Goal: Information Seeking & Learning: Learn about a topic

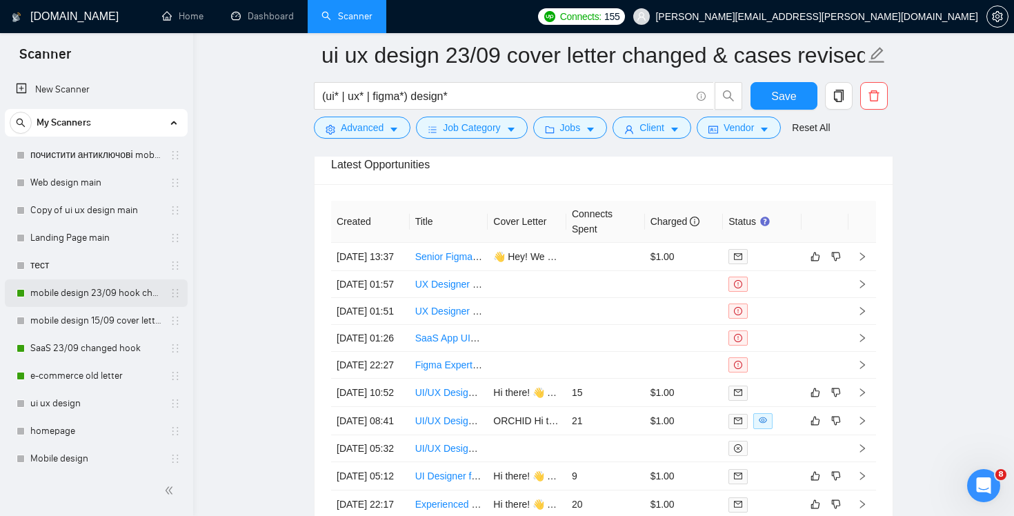
click at [110, 294] on link "mobile design 23/09 hook changed" at bounding box center [95, 293] width 131 height 28
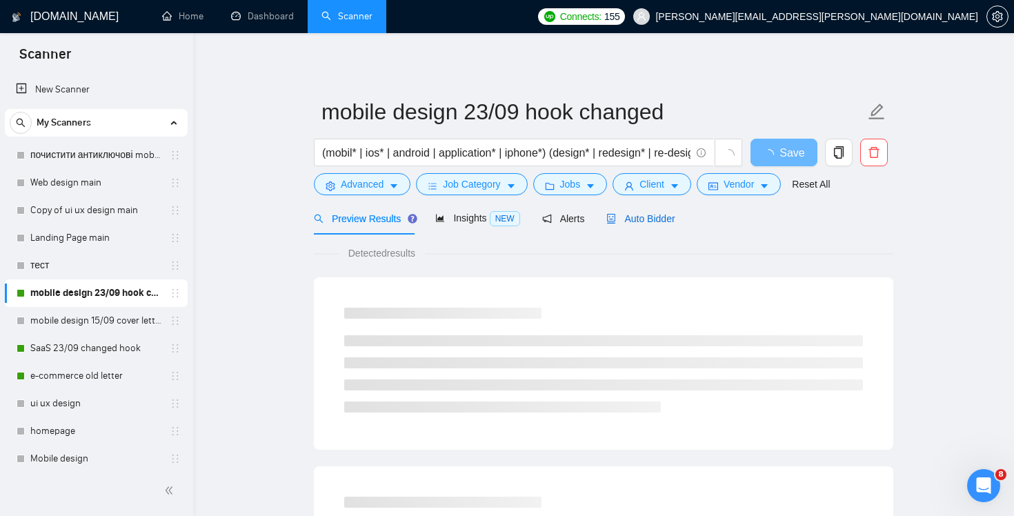
click at [654, 219] on span "Auto Bidder" at bounding box center [640, 218] width 68 height 11
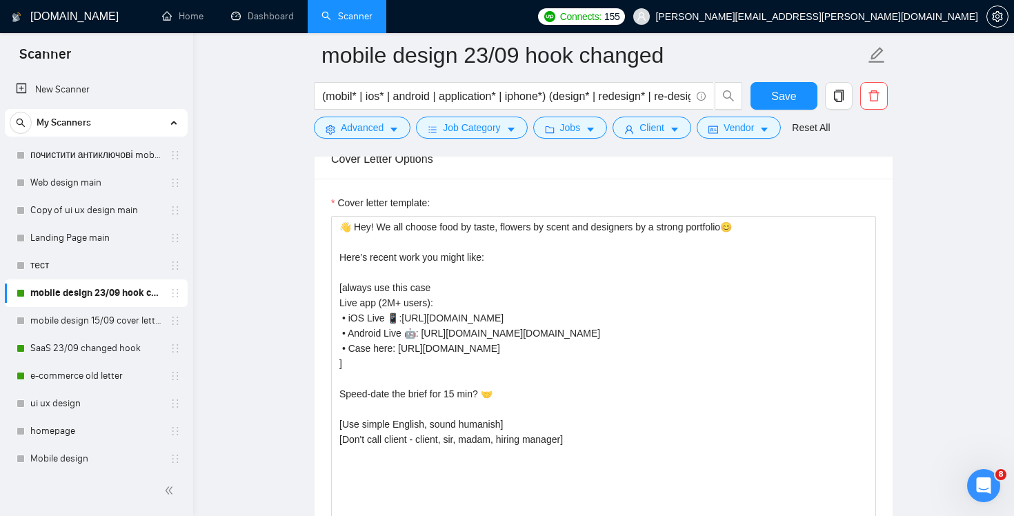
scroll to position [1470, 0]
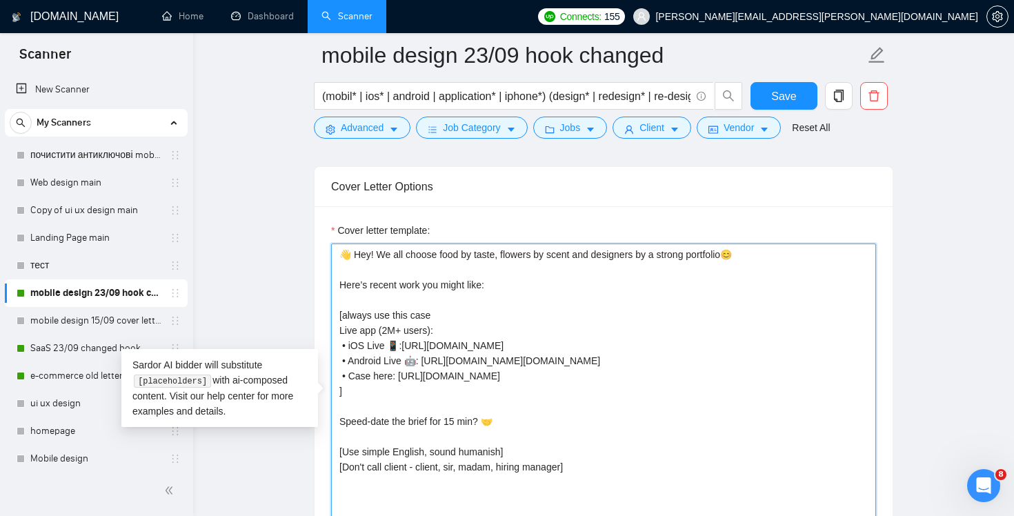
drag, startPoint x: 768, startPoint y: 251, endPoint x: 376, endPoint y: 259, distance: 391.7
click at [376, 258] on textarea "👋 Hey! We all choose food by taste, flowers by scent and designers by a strong …" at bounding box center [603, 398] width 545 height 310
paste textarea "I know [DATE] is soon but design shouldn’t be scary👻"
click at [485, 254] on textarea "👋 Hey! I know [DATE] is soon but design shouldn’t be scary 👻 Here’s recent work…" at bounding box center [603, 398] width 545 height 310
type textarea "👋 Hey! I know [DATE] is soon, but design shouldn’t be scary 👻 Here’s recent wor…"
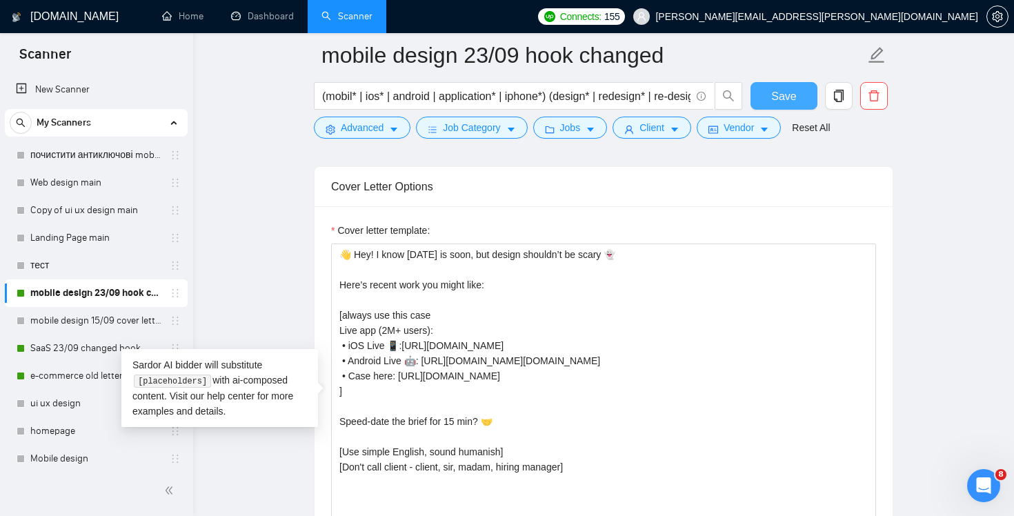
click at [783, 94] on span "Save" at bounding box center [783, 96] width 25 height 17
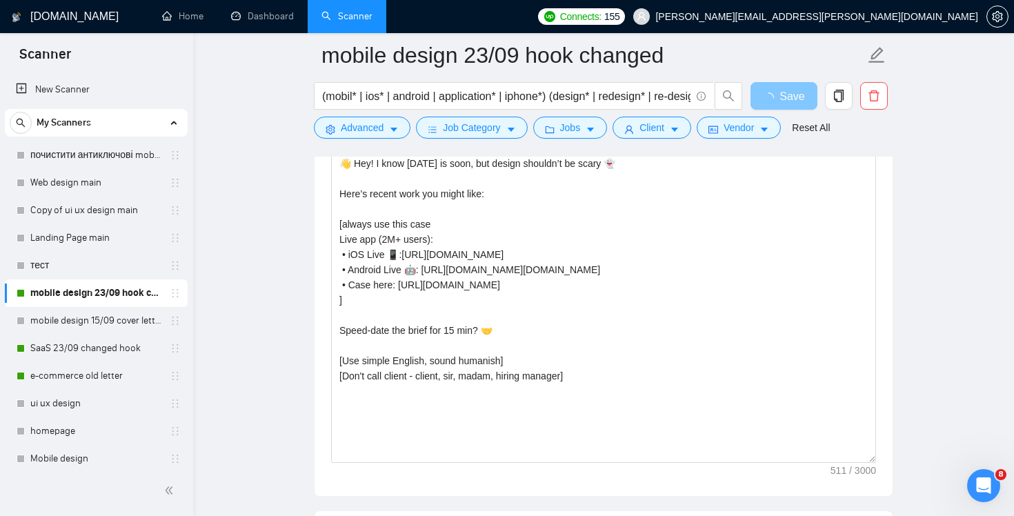
drag, startPoint x: 783, startPoint y: 94, endPoint x: 887, endPoint y: 337, distance: 264.7
click at [881, 323] on div "mobile design 23/09 hook changed (mobil* | ios* | android | application* | ipho…" at bounding box center [603, 455] width 579 height 3740
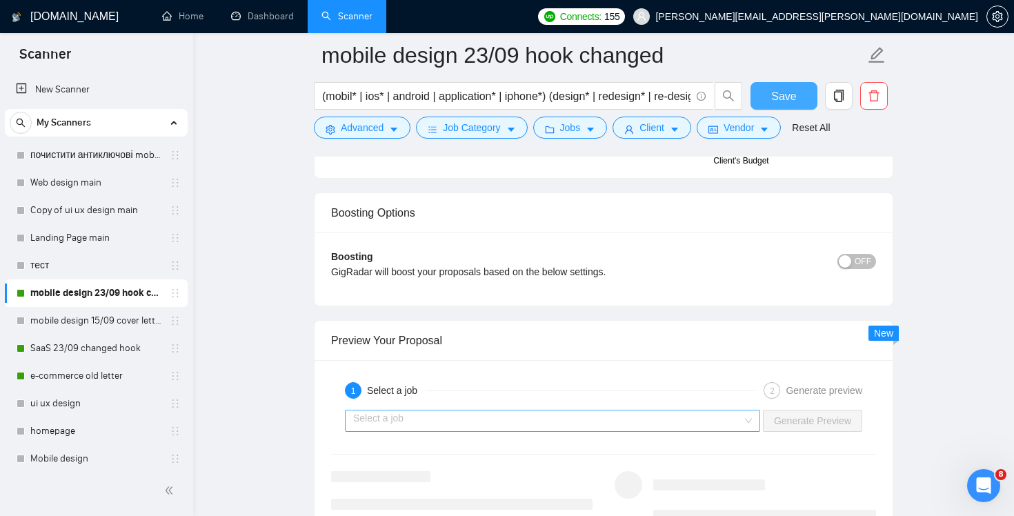
scroll to position [2533, 0]
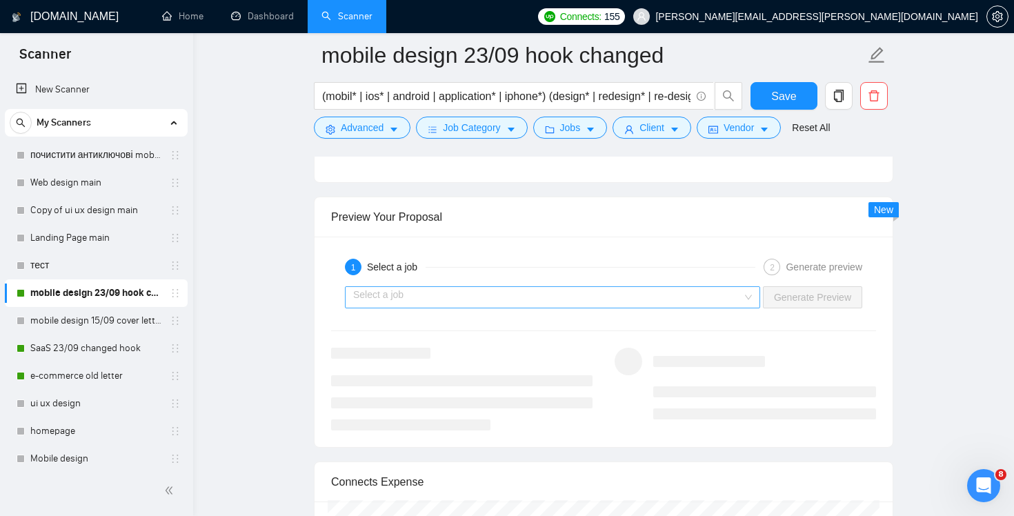
click at [688, 296] on input "search" at bounding box center [547, 297] width 389 height 21
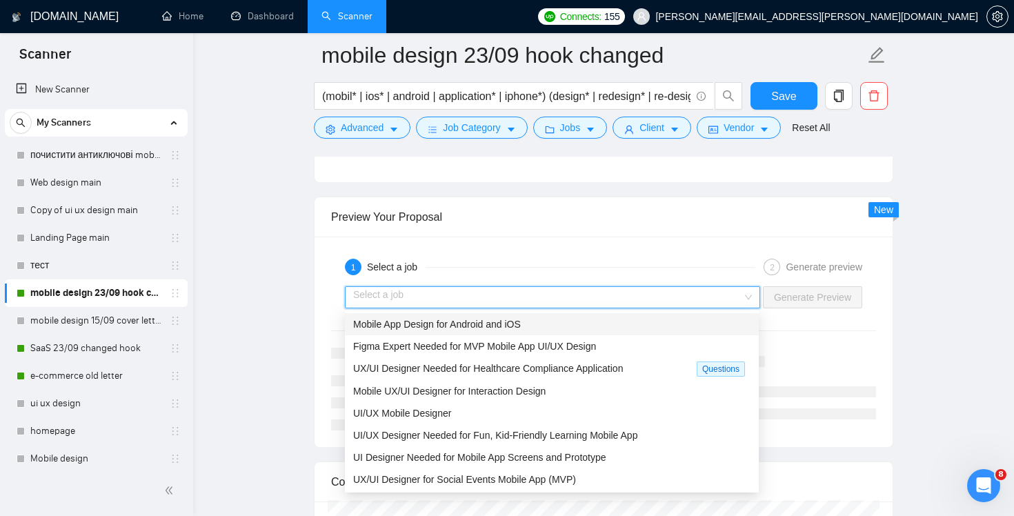
click at [661, 321] on div "Mobile App Design for Android and iOS" at bounding box center [551, 323] width 397 height 15
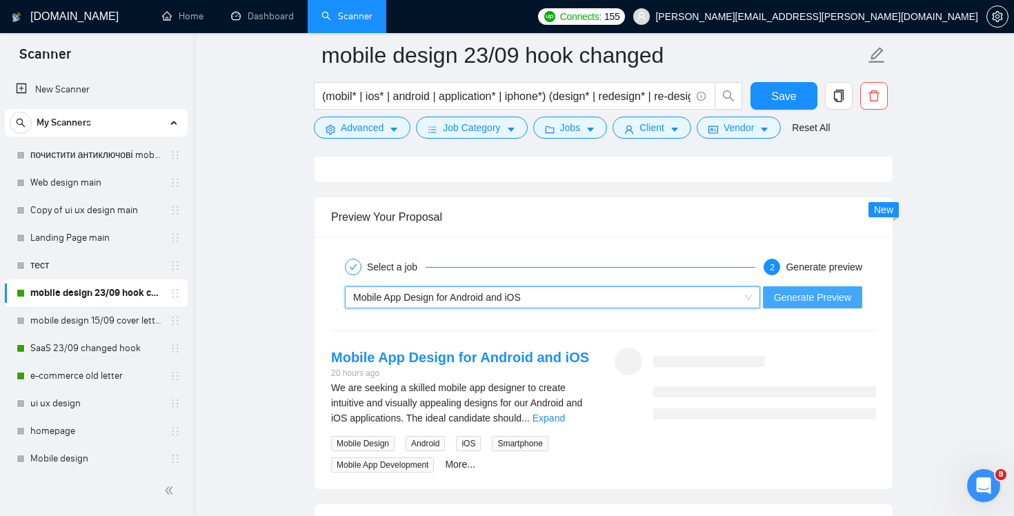
click at [830, 294] on span "Generate Preview" at bounding box center [812, 297] width 77 height 15
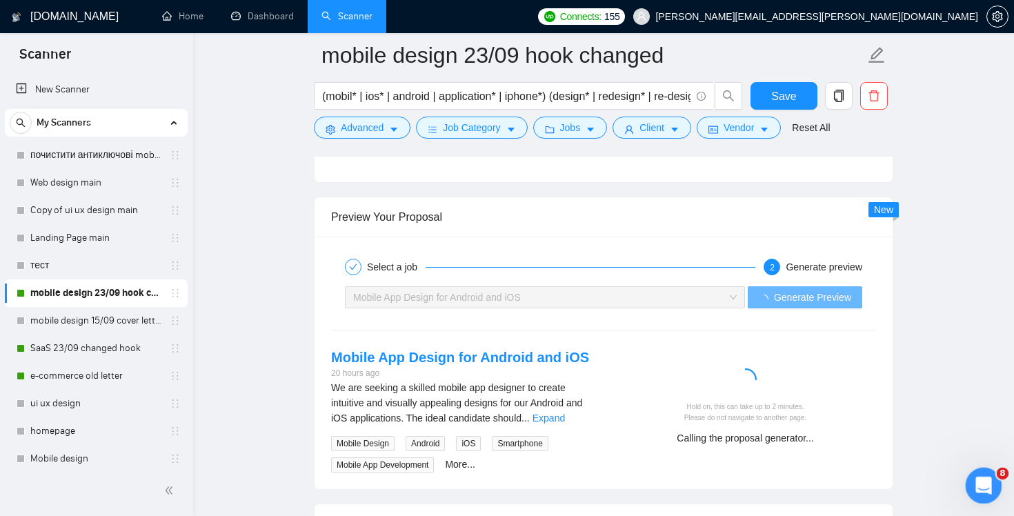
click at [980, 480] on icon "Открыть службу сообщений Intercom" at bounding box center [981, 483] width 23 height 23
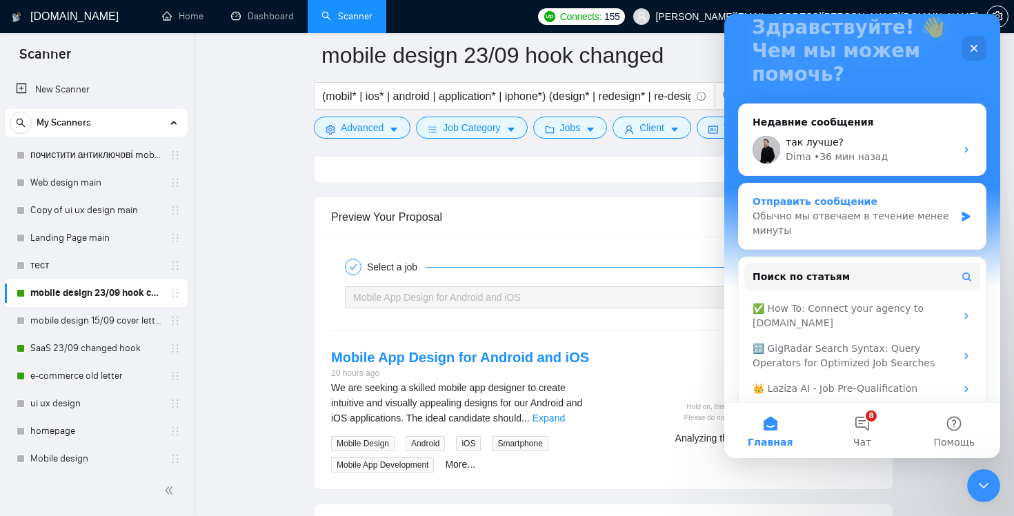
scroll to position [134, 0]
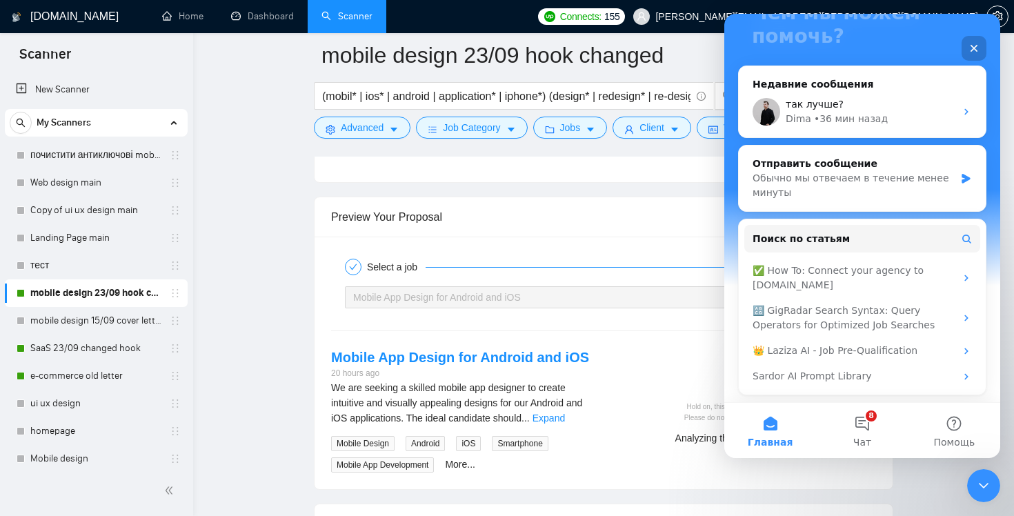
click at [976, 50] on icon "Закрыть" at bounding box center [974, 49] width 8 height 8
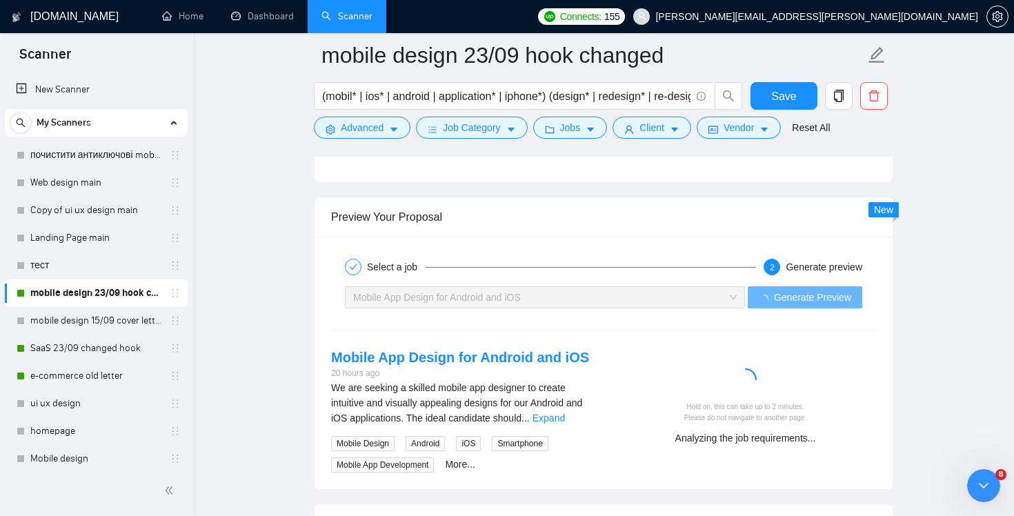
scroll to position [0, 0]
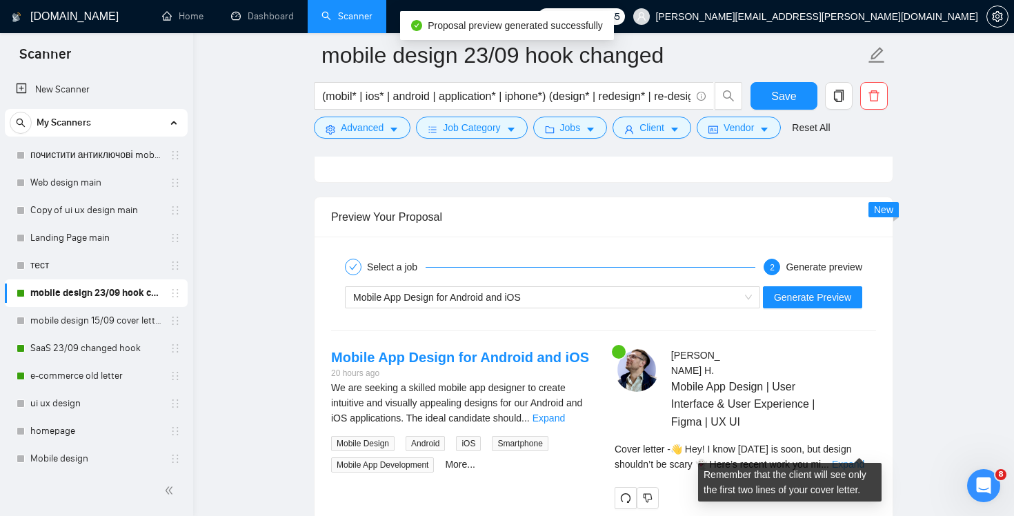
click at [851, 459] on link "Expand" at bounding box center [848, 464] width 32 height 11
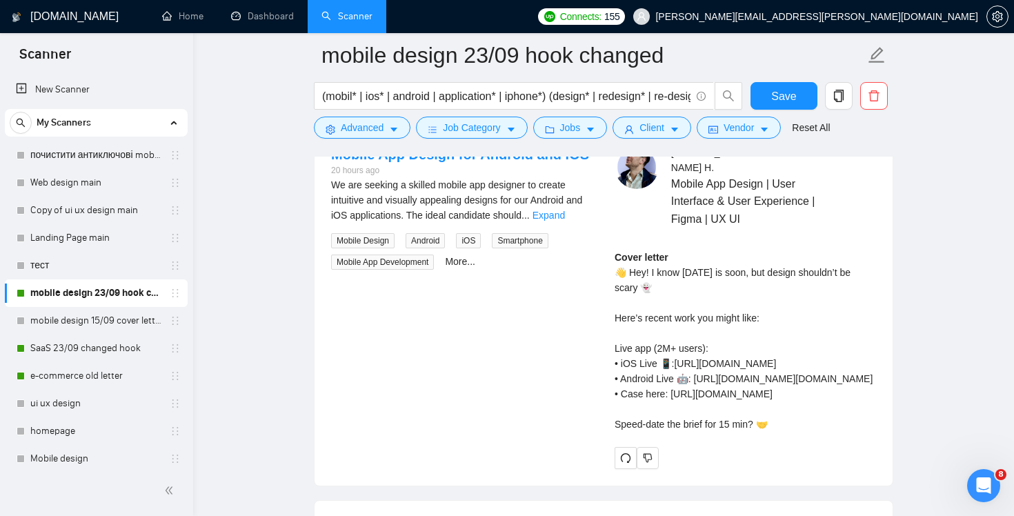
scroll to position [2796, 0]
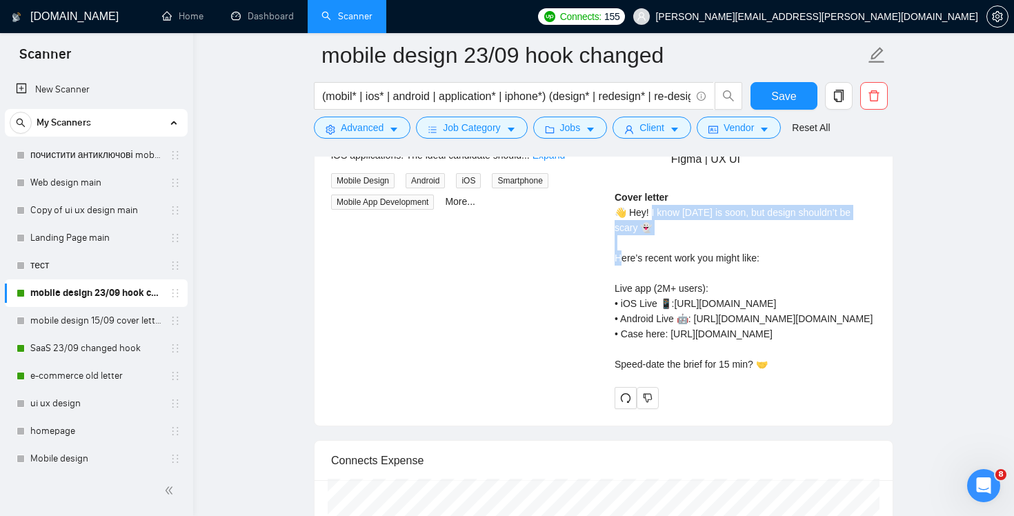
drag, startPoint x: 661, startPoint y: 217, endPoint x: 650, endPoint y: 203, distance: 17.7
click at [650, 203] on div "Cover letter 👋 Hey! I know [DATE] is soon, but design shouldn’t be scary 👻 Here…" at bounding box center [744, 281] width 261 height 182
copy div "know [DATE] is soon, but design shouldn’t be scary 👻"
click at [74, 346] on link "SaaS 23/09 changed hook" at bounding box center [95, 348] width 131 height 28
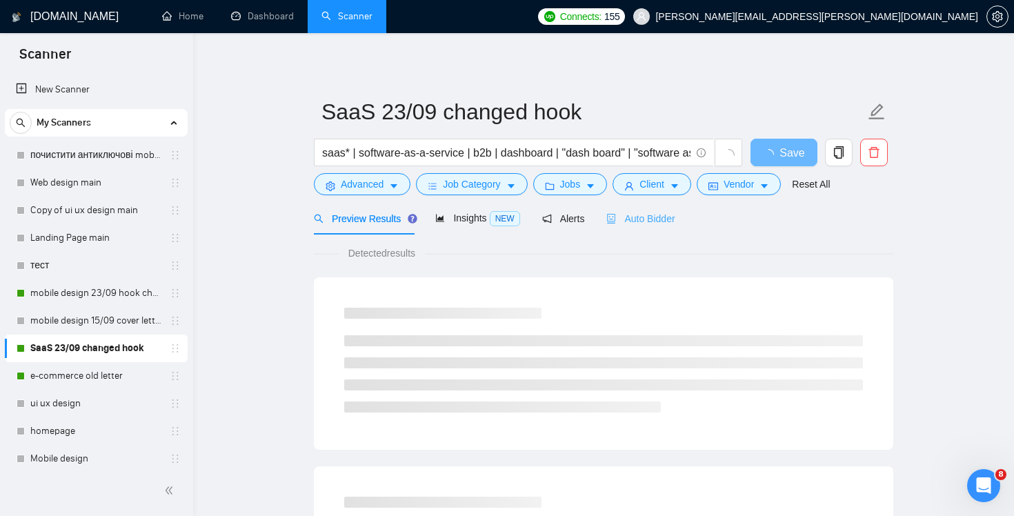
click at [639, 208] on div "Auto Bidder" at bounding box center [640, 218] width 68 height 32
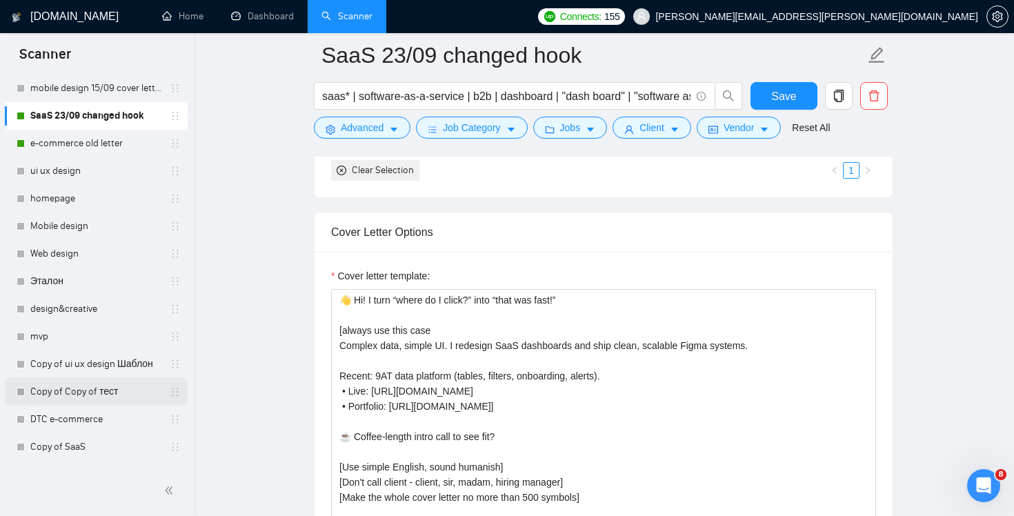
scroll to position [283, 0]
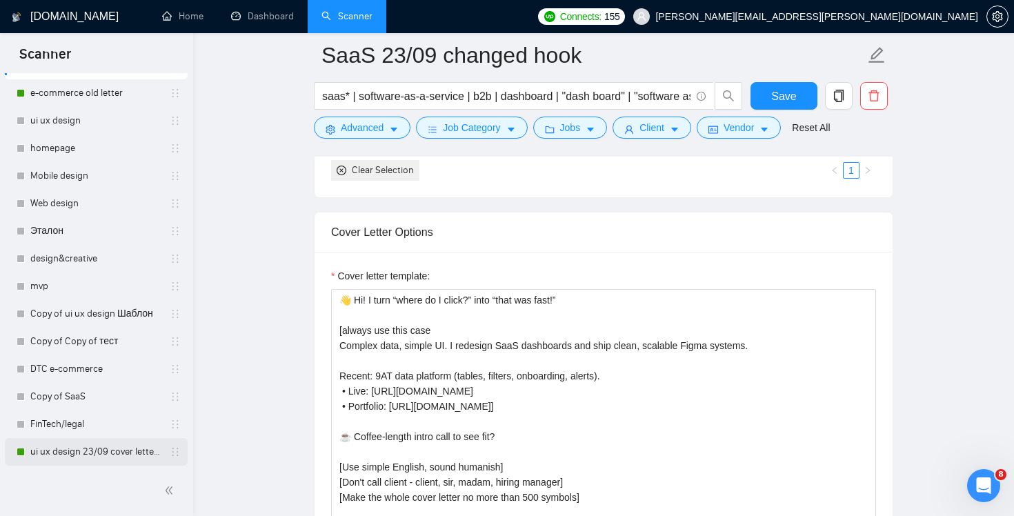
click at [90, 461] on link "ui ux design 23/09 cover letter changed & cases revised" at bounding box center [95, 452] width 131 height 28
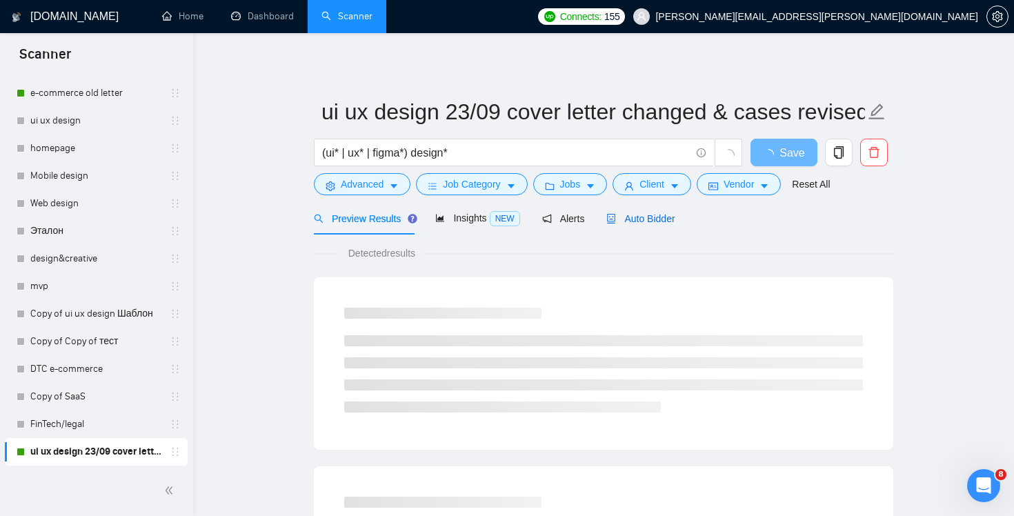
click at [665, 217] on span "Auto Bidder" at bounding box center [640, 218] width 68 height 11
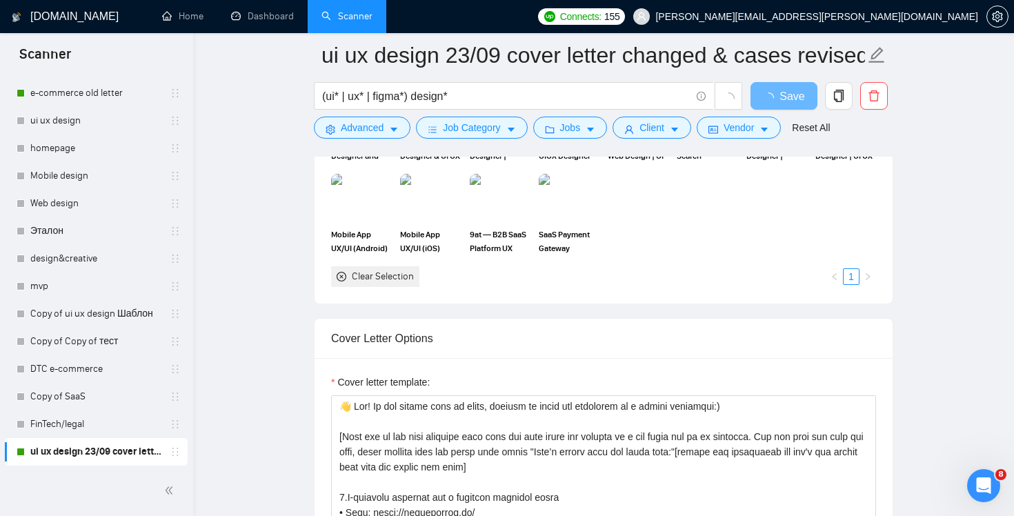
scroll to position [1416, 0]
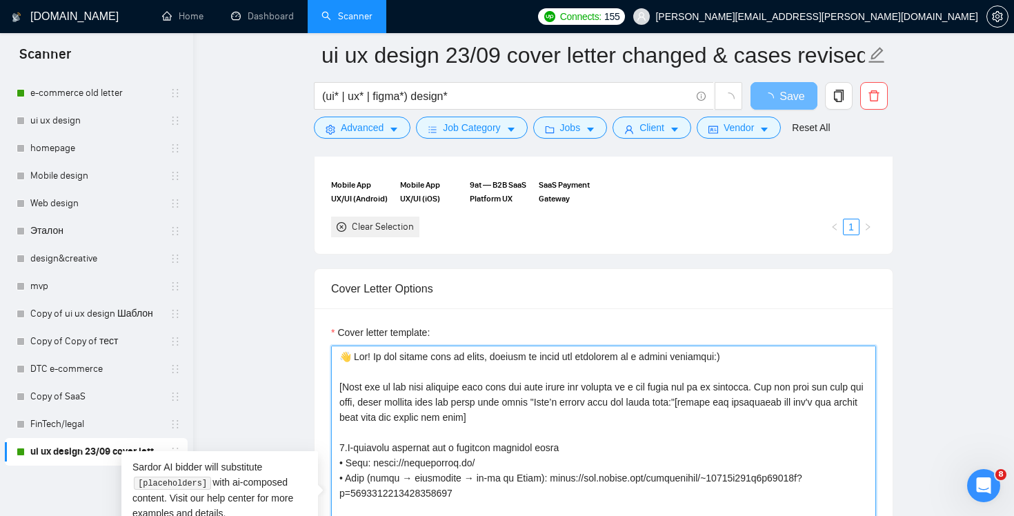
drag, startPoint x: 376, startPoint y: 354, endPoint x: 783, endPoint y: 356, distance: 406.8
click at [783, 356] on textarea "Cover letter template:" at bounding box center [603, 500] width 545 height 310
paste textarea "I know [DATE] is soon, but design shouldn’t be scary 👻"
type textarea "👋 Lor! I dolo Sitametco ad elit, sed doeius tempori’u la etdol 👻 [Magn ali en a…"
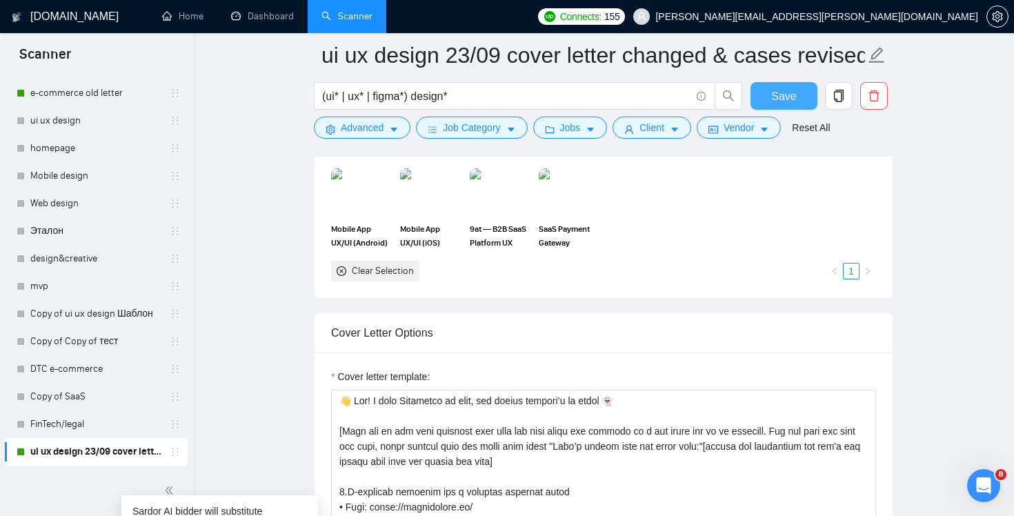
click at [781, 98] on span "Save" at bounding box center [783, 96] width 25 height 17
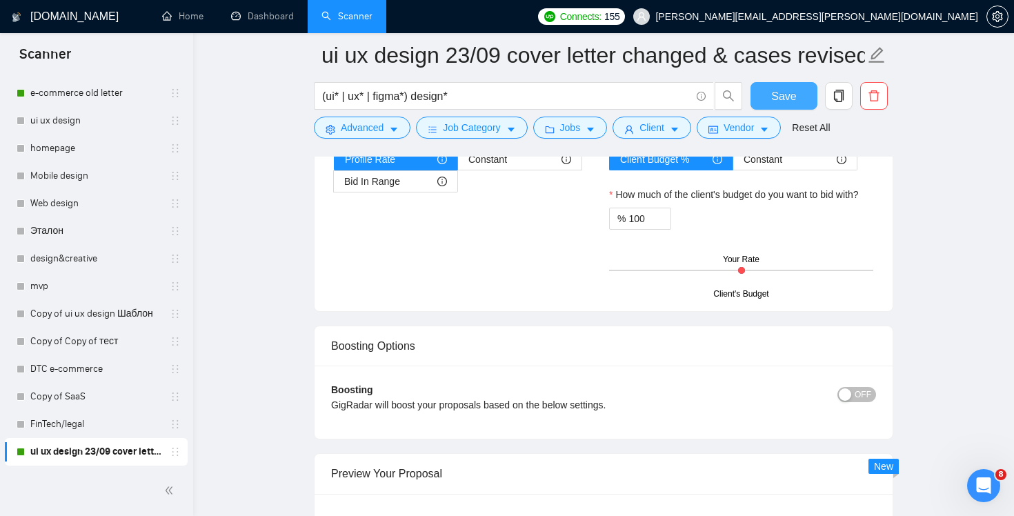
scroll to position [2670, 0]
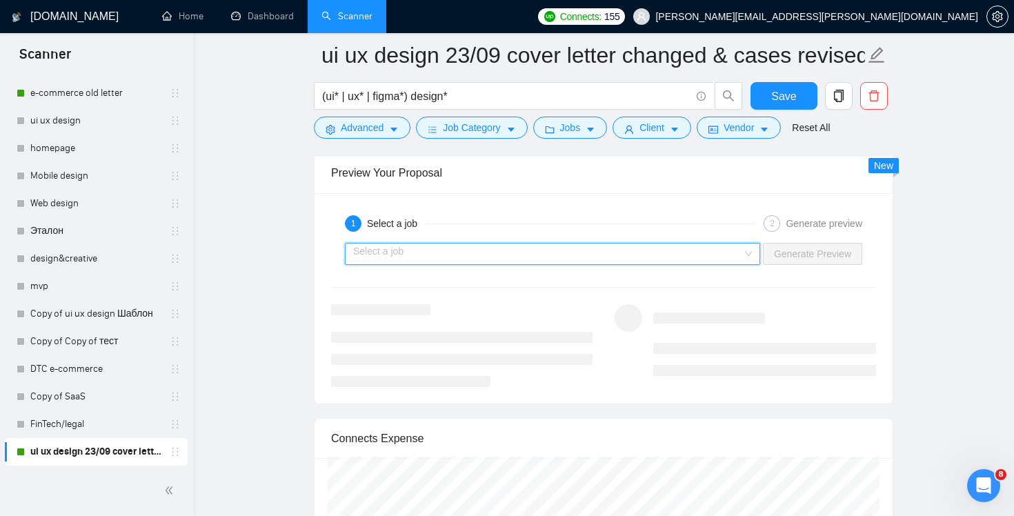
click at [738, 256] on input "search" at bounding box center [547, 253] width 389 height 21
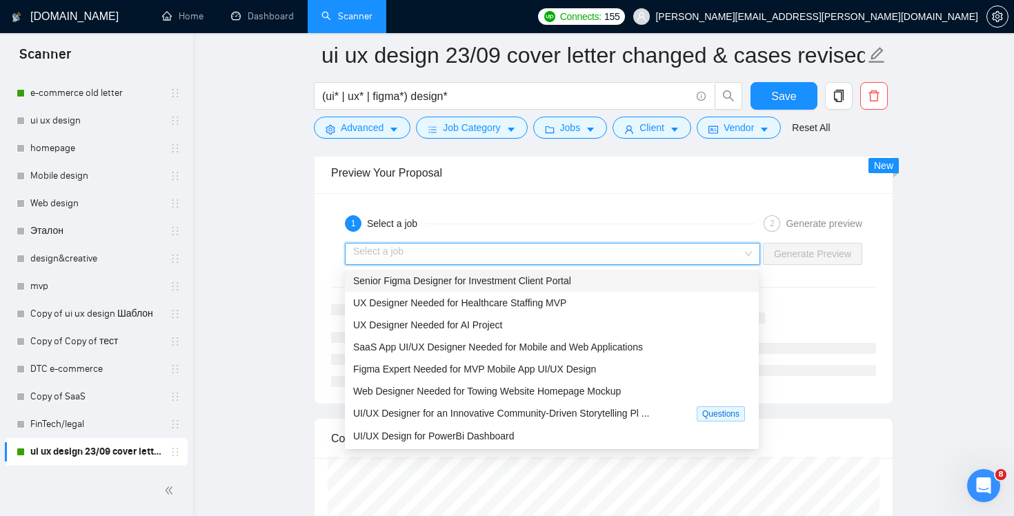
click at [698, 285] on div "Senior Figma Designer for Investment Client Portal" at bounding box center [551, 280] width 397 height 15
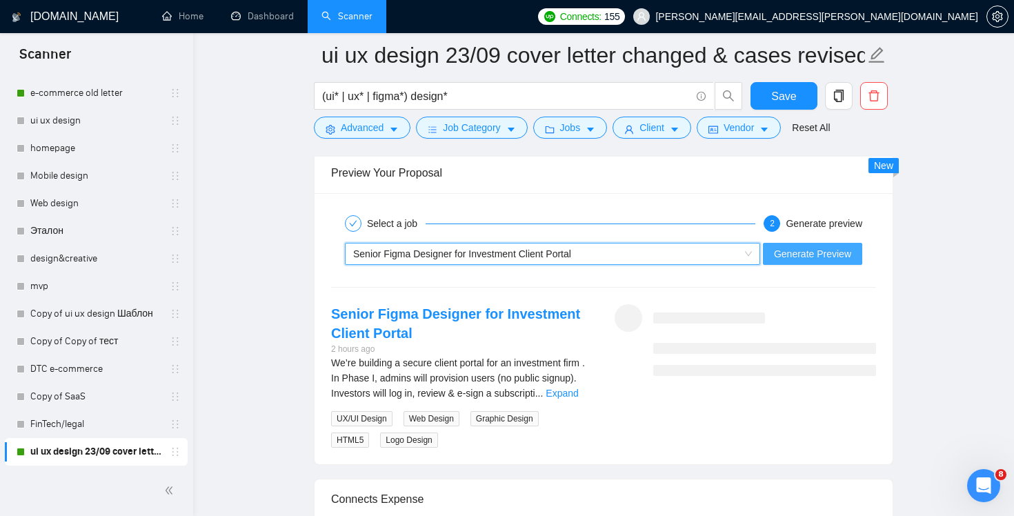
click at [826, 250] on span "Generate Preview" at bounding box center [812, 253] width 77 height 15
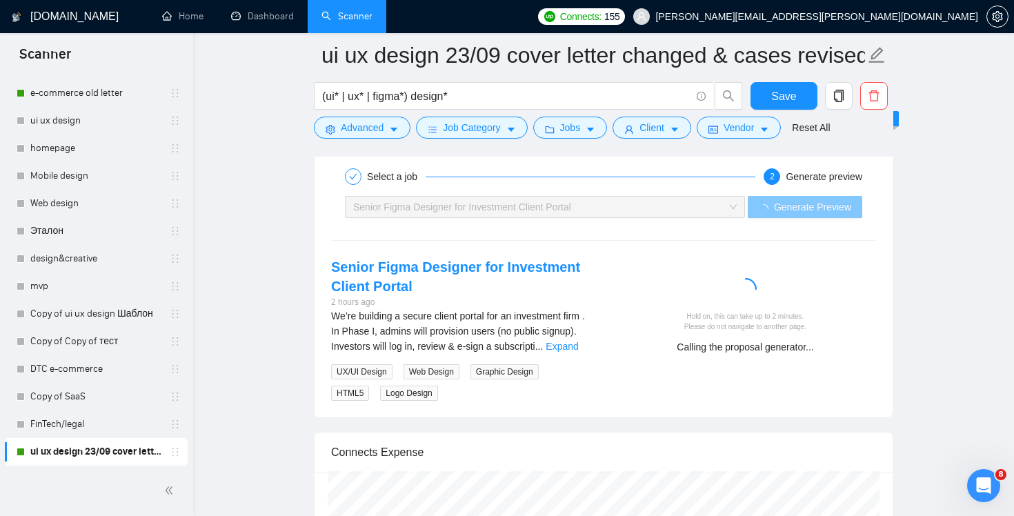
scroll to position [2701, 0]
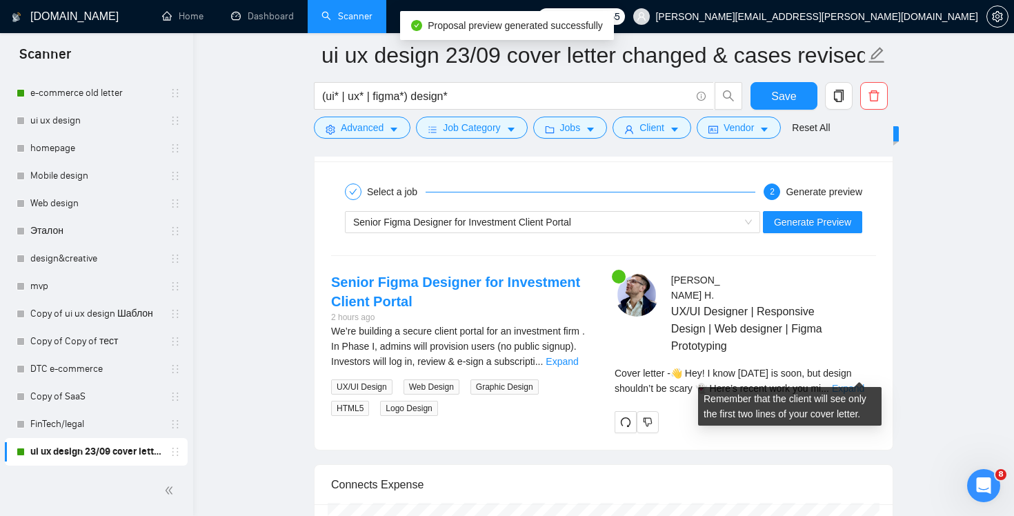
click at [843, 383] on link "Expand" at bounding box center [848, 388] width 32 height 11
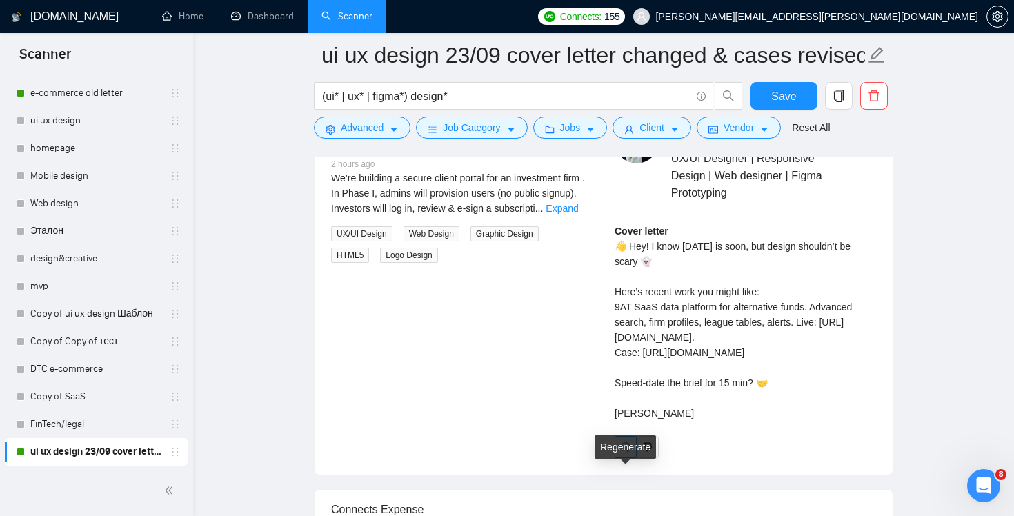
scroll to position [2799, 0]
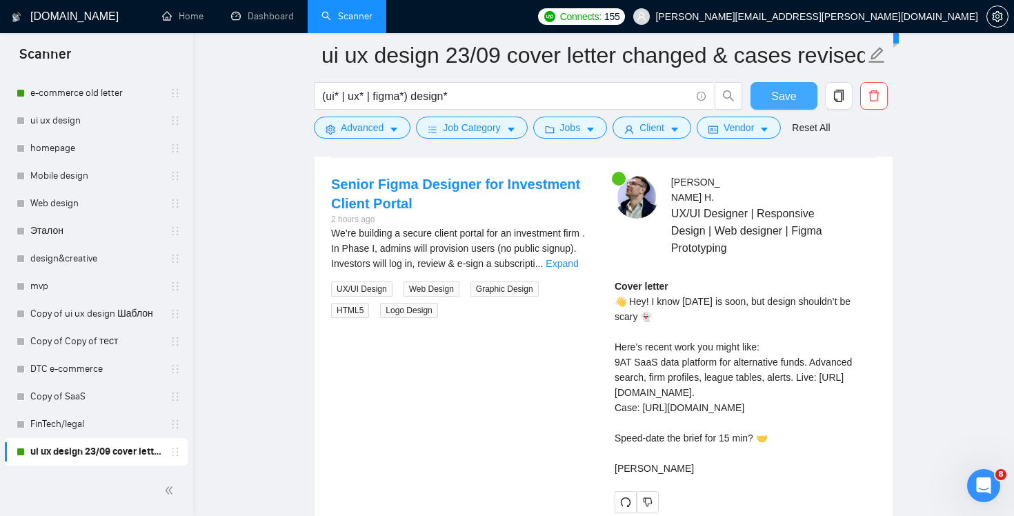
click at [806, 93] on button "Save" at bounding box center [783, 96] width 67 height 28
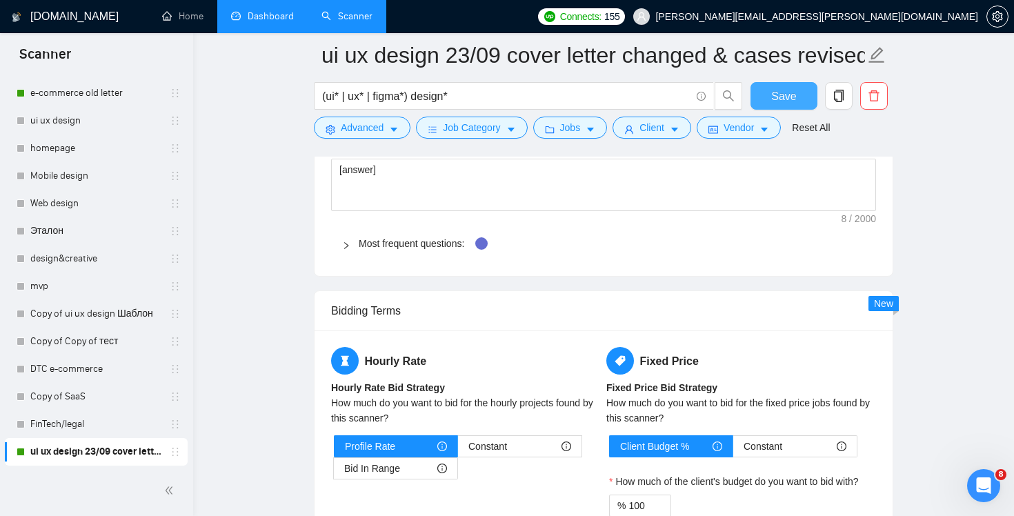
scroll to position [2026, 0]
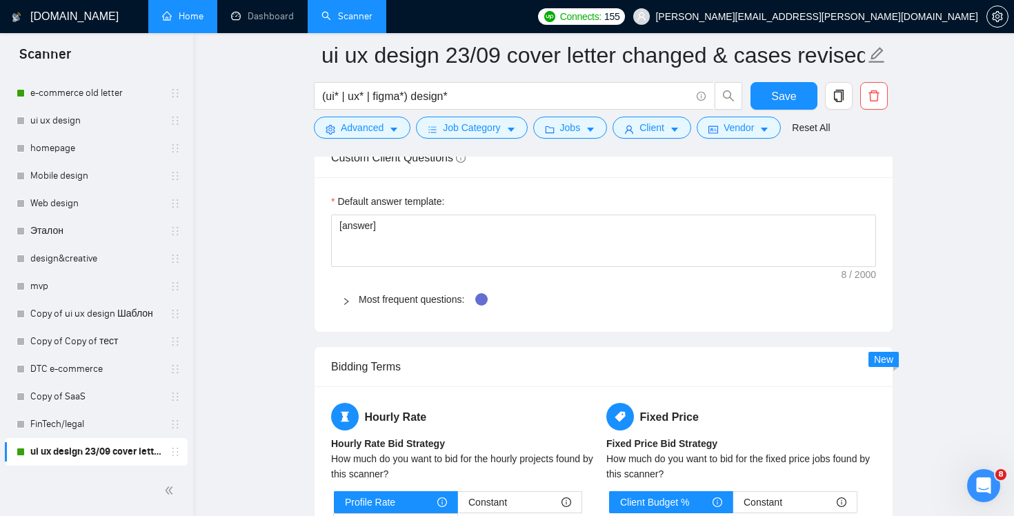
click at [183, 16] on link "Home" at bounding box center [182, 16] width 41 height 12
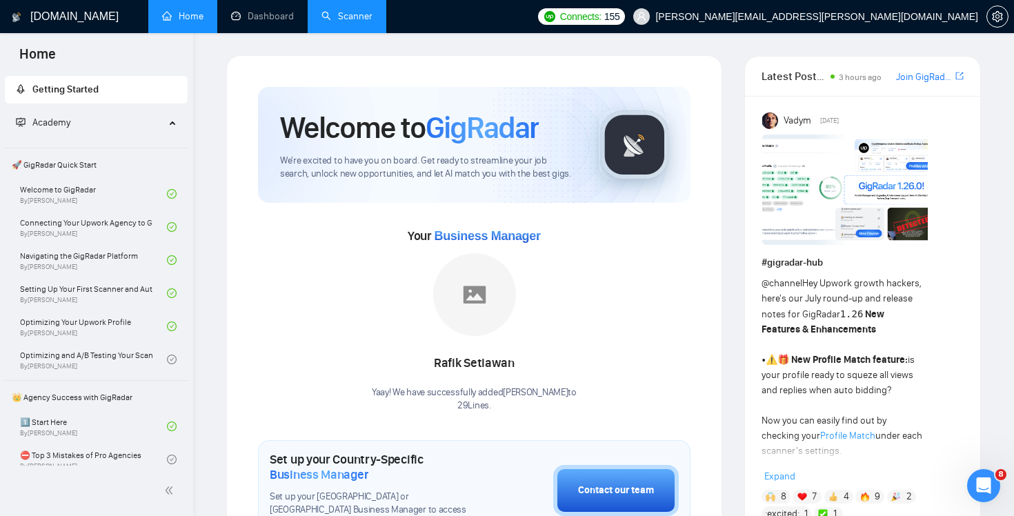
click at [321, 10] on link "Scanner" at bounding box center [346, 16] width 51 height 12
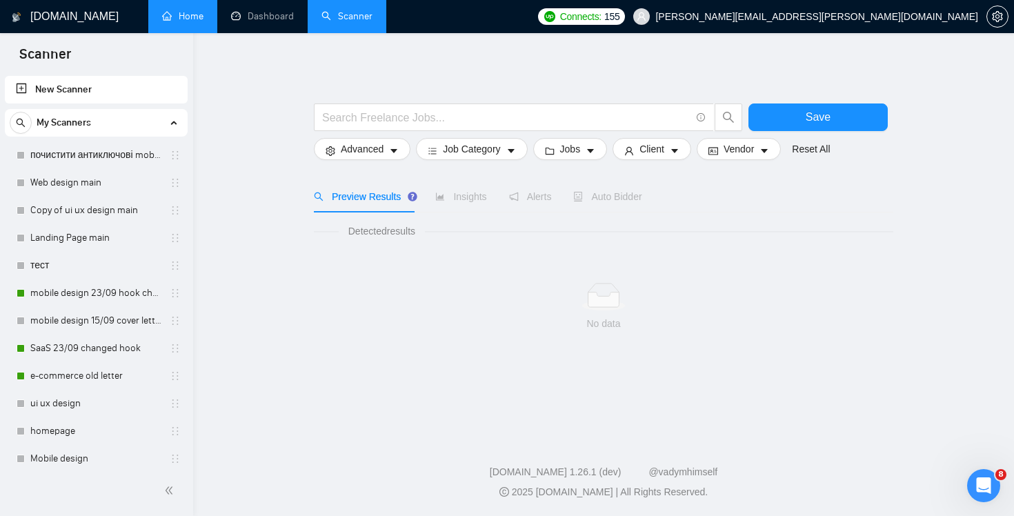
click at [198, 22] on link "Home" at bounding box center [182, 16] width 41 height 12
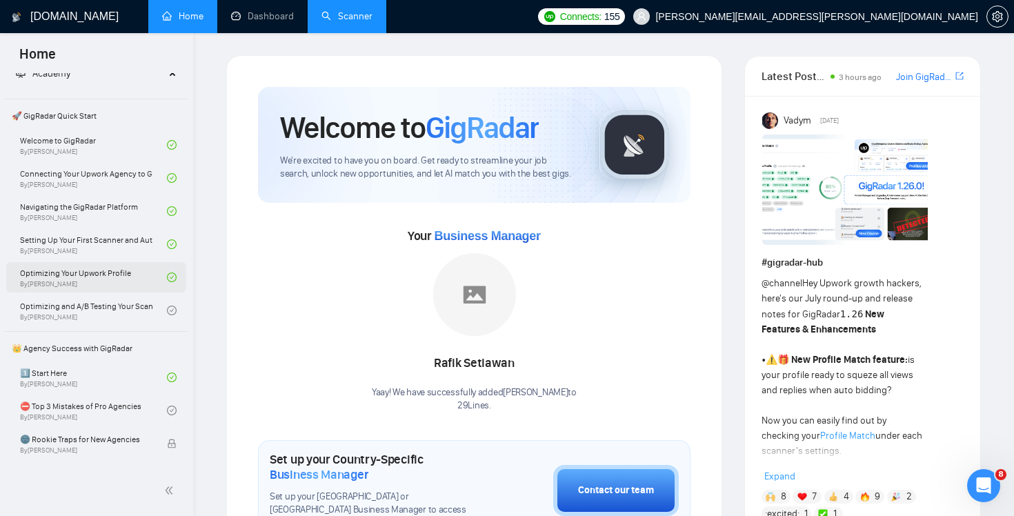
scroll to position [60, 0]
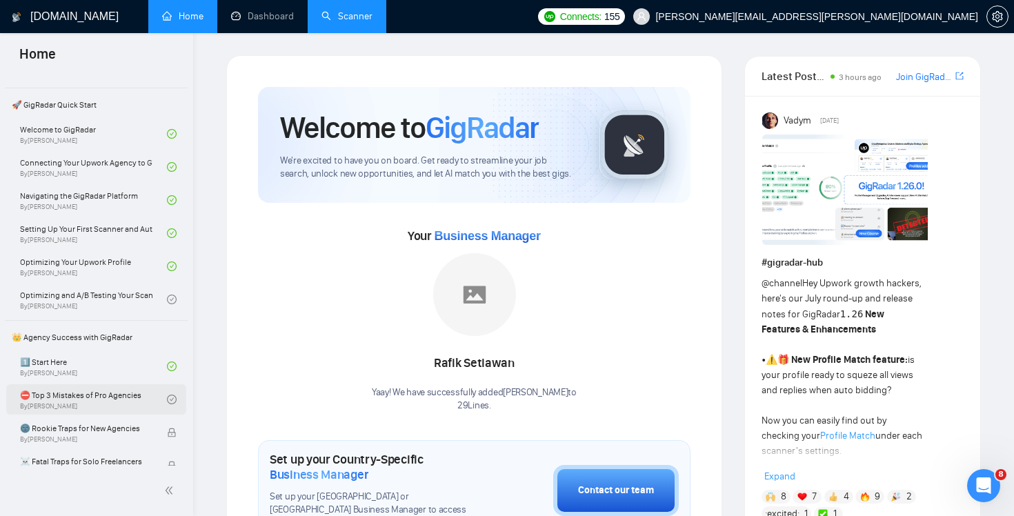
click at [81, 401] on link "⛔ Top 3 Mistakes of Pro Agencies By [PERSON_NAME]" at bounding box center [93, 399] width 147 height 30
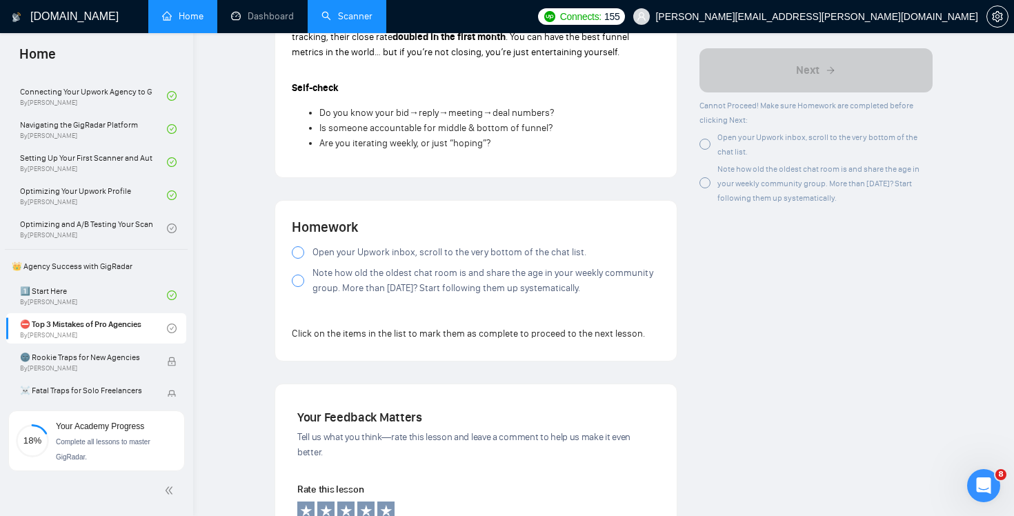
scroll to position [1431, 0]
